Goal: Find specific page/section: Find specific page/section

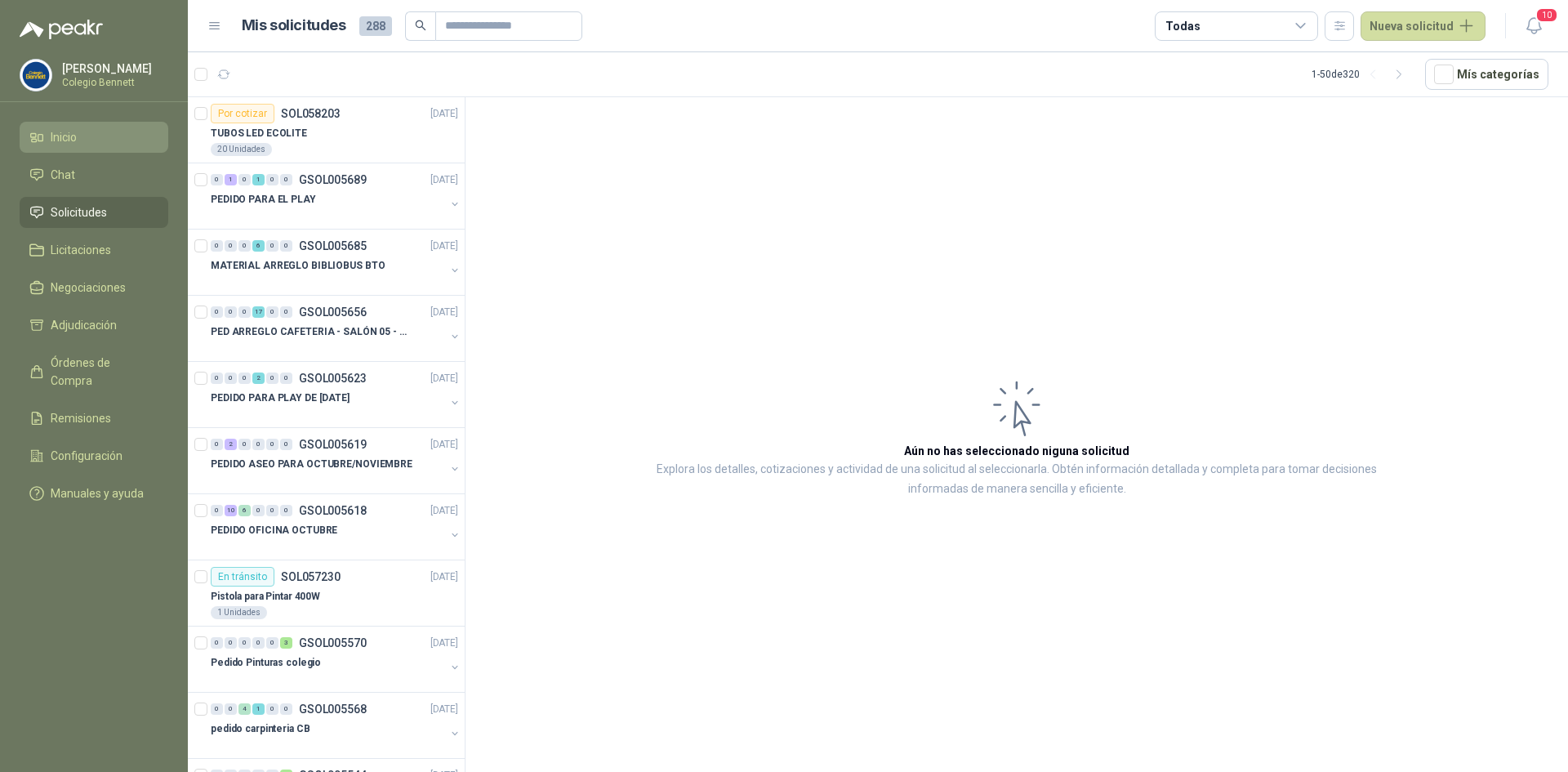
click at [66, 139] on span "Inicio" at bounding box center [64, 137] width 26 height 18
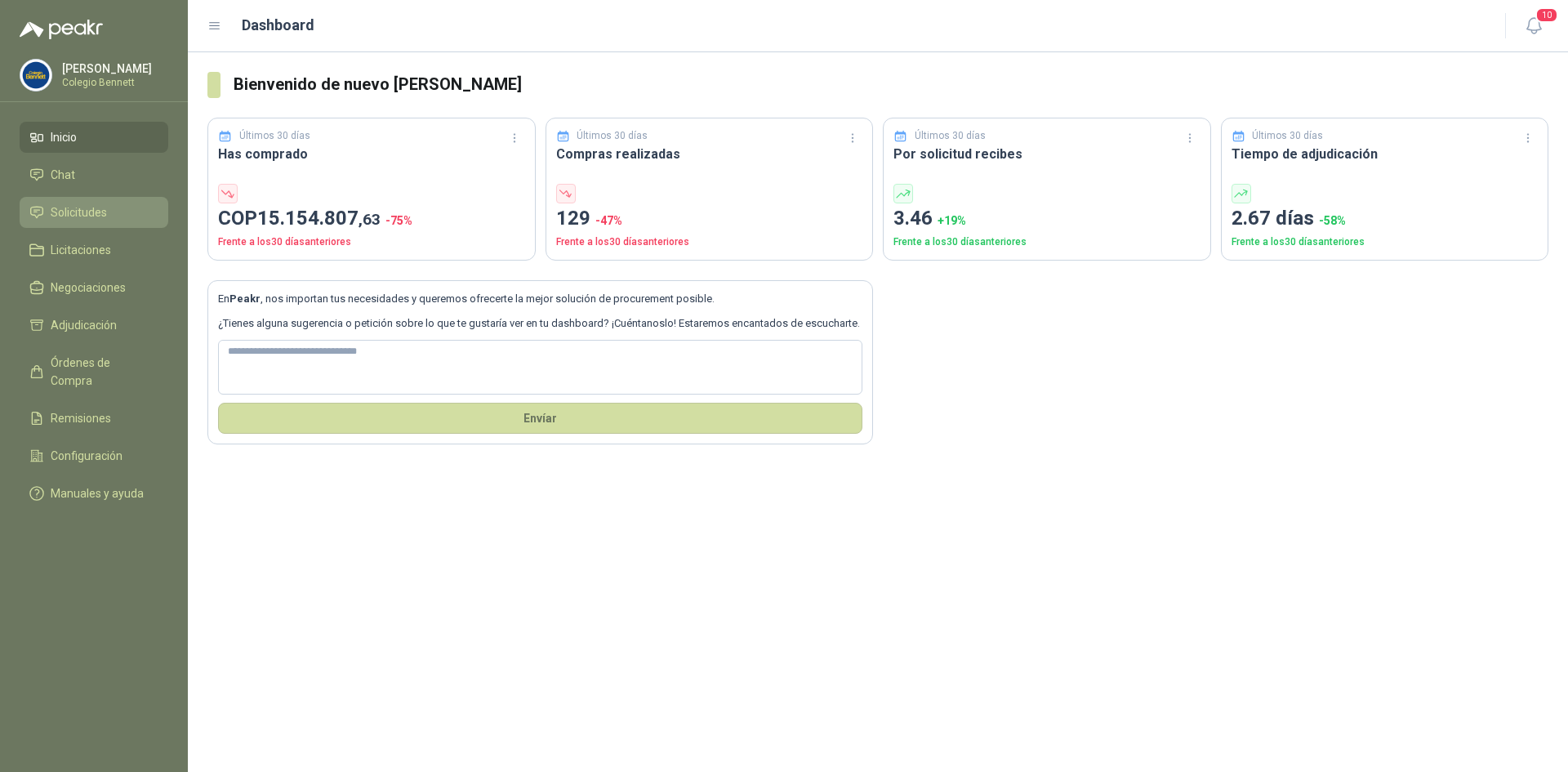
click at [59, 209] on span "Solicitudes" at bounding box center [79, 212] width 56 height 18
